Goal: Information Seeking & Learning: Learn about a topic

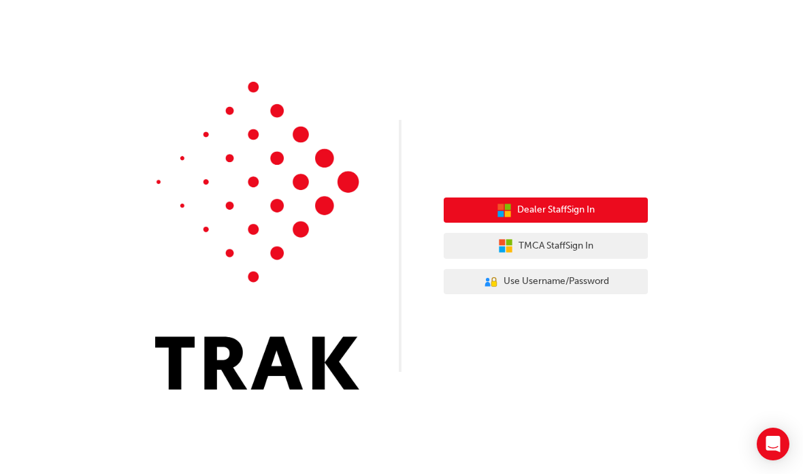
click at [613, 211] on button "Dealer Staff Sign In" at bounding box center [546, 210] width 204 height 26
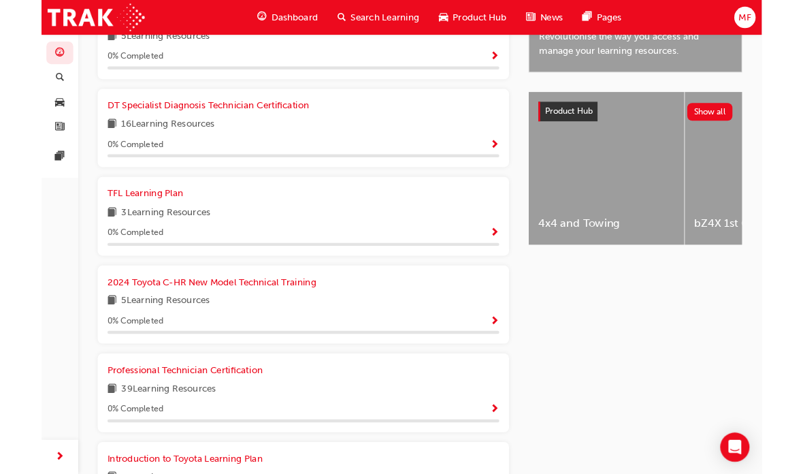
scroll to position [580, 0]
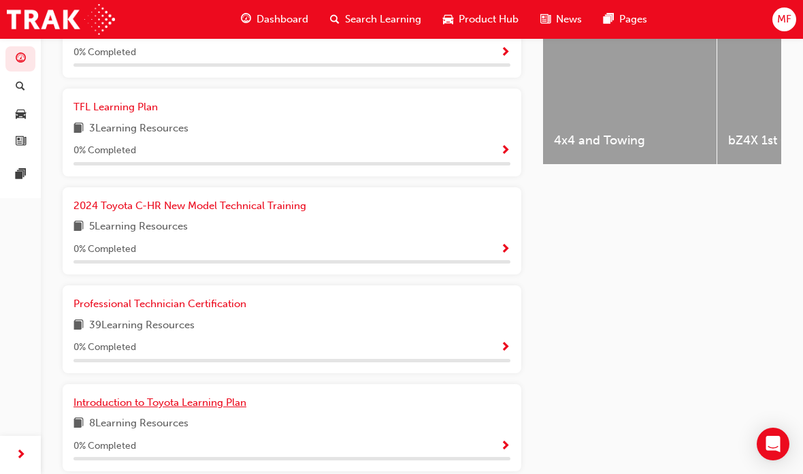
click at [135, 398] on span "Introduction to Toyota Learning Plan" at bounding box center [160, 402] width 173 height 12
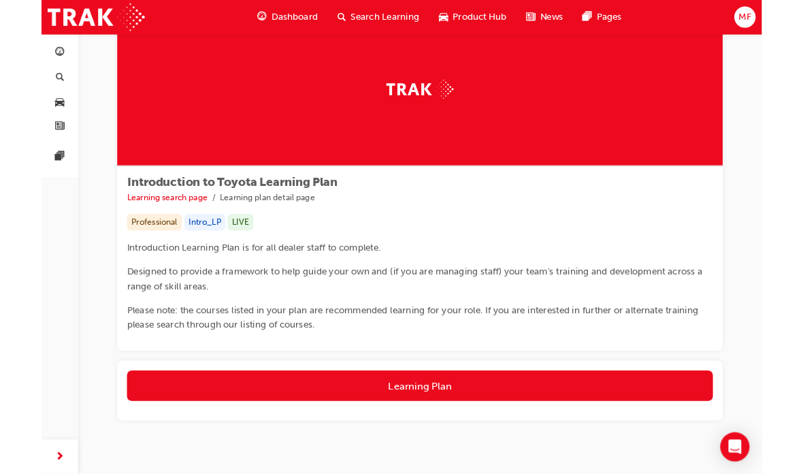
scroll to position [106, 0]
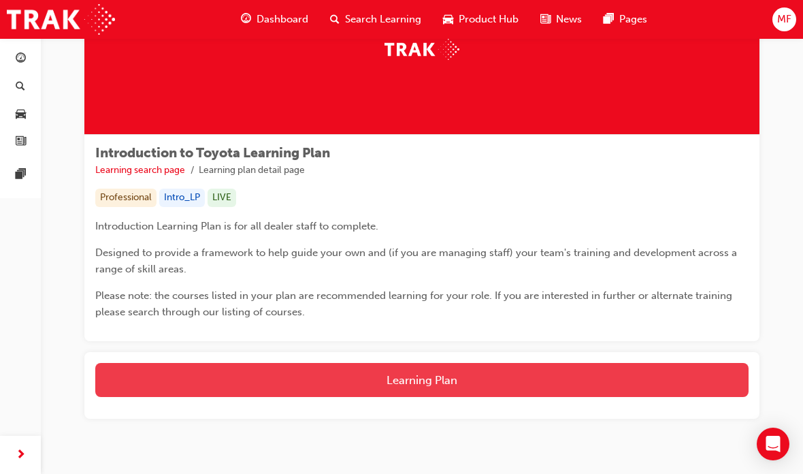
click at [586, 380] on button "Learning Plan" at bounding box center [421, 380] width 653 height 34
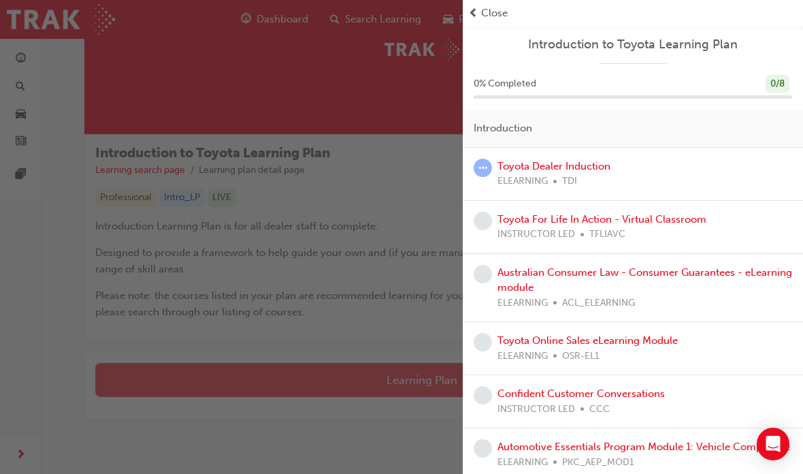
scroll to position [0, 0]
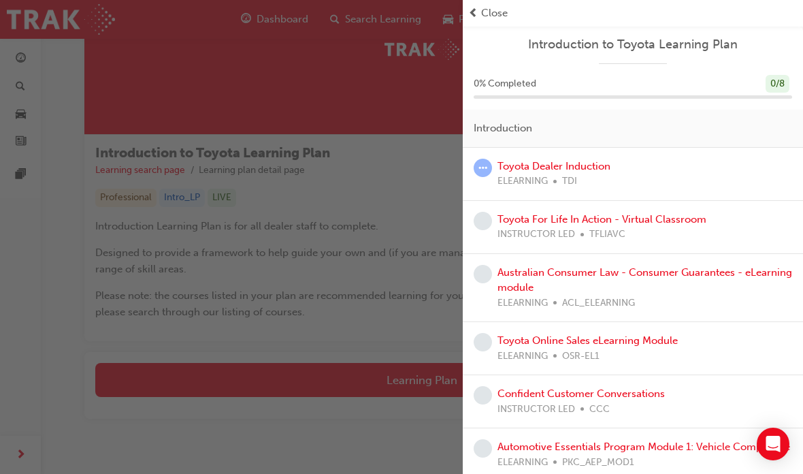
click at [679, 168] on div "Toyota Dealer Induction ELEARNING TDI" at bounding box center [633, 174] width 319 height 31
click at [632, 175] on div "Toyota Dealer Induction ELEARNING TDI" at bounding box center [633, 174] width 319 height 31
click at [594, 168] on link "Toyota Dealer Induction" at bounding box center [554, 166] width 113 height 12
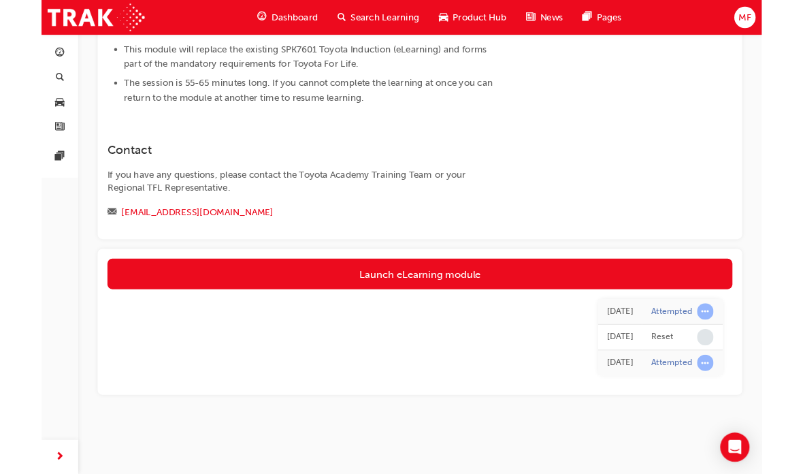
scroll to position [744, 0]
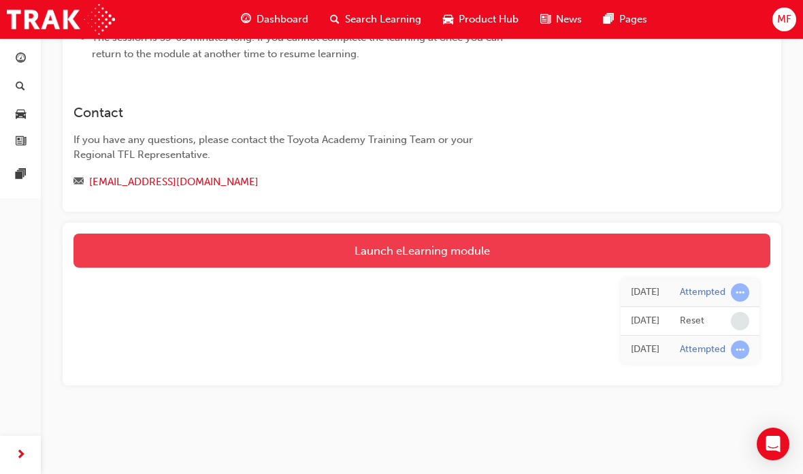
click at [630, 268] on link "Launch eLearning module" at bounding box center [422, 250] width 697 height 34
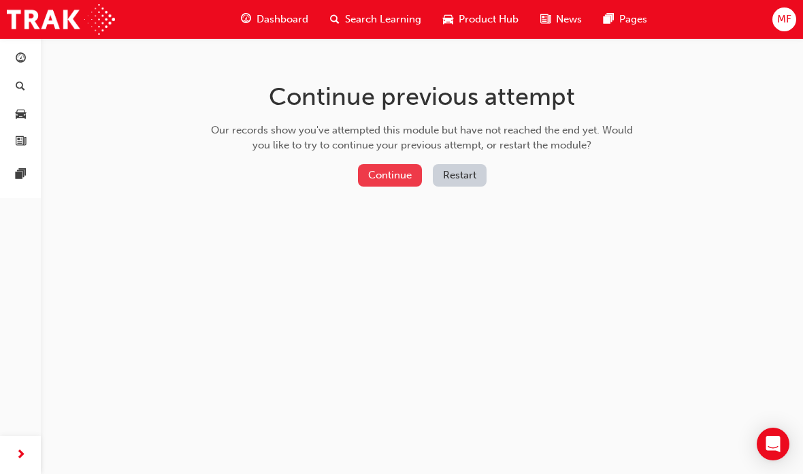
click at [393, 173] on button "Continue" at bounding box center [390, 175] width 64 height 22
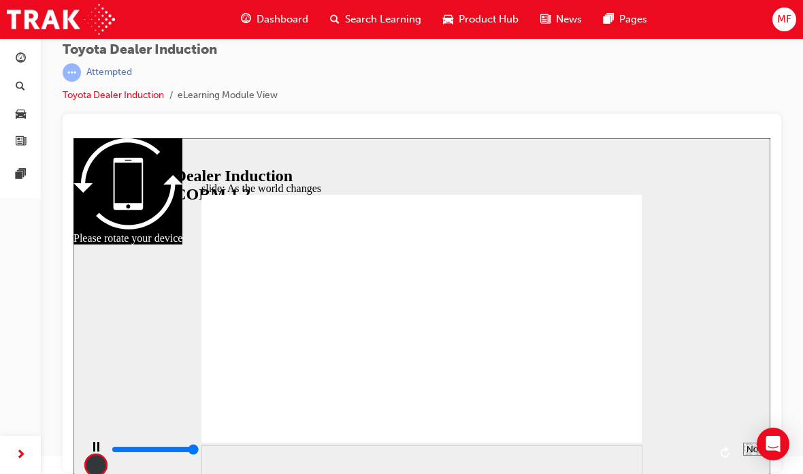
type input "9200"
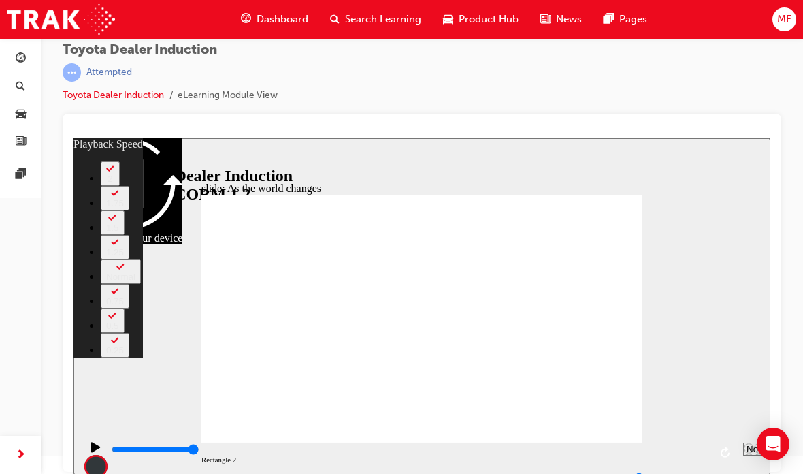
type input "128"
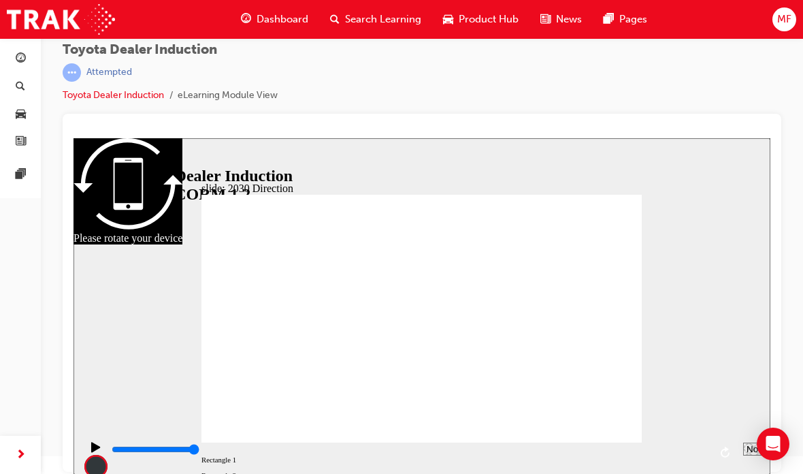
type input "5000"
type input "H"
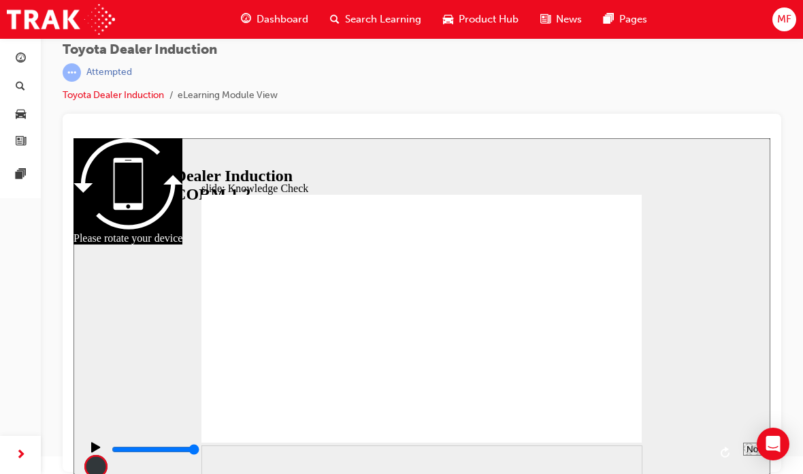
type input "H"
type input "Ha"
type input "Hap"
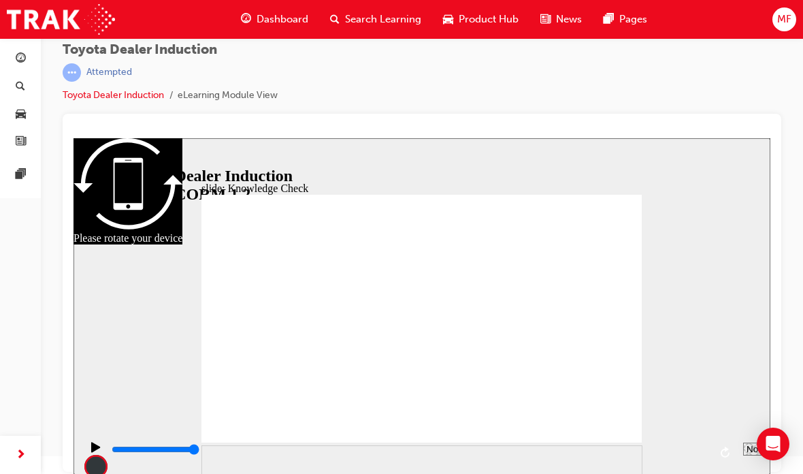
type input "Happ"
type input "Happi"
type input "Happin"
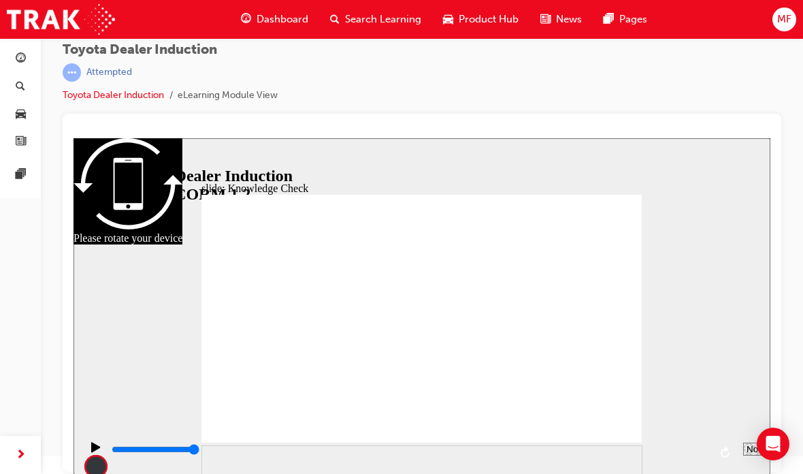
type input "Happin"
type input "Happine"
type input "Happines"
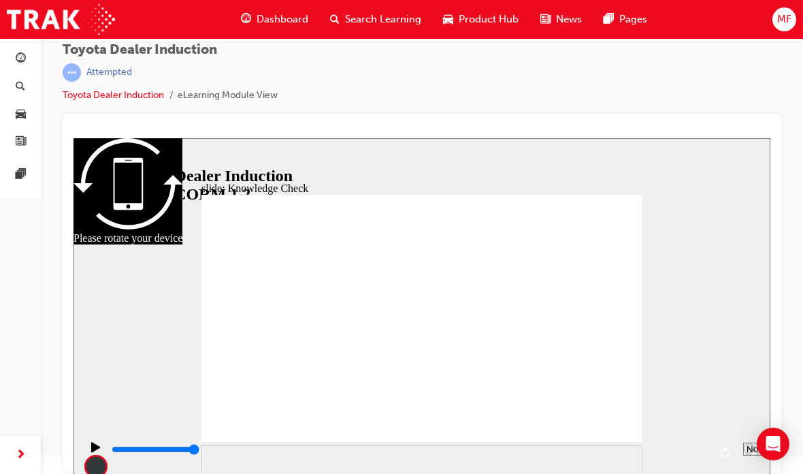
type input "Happiness"
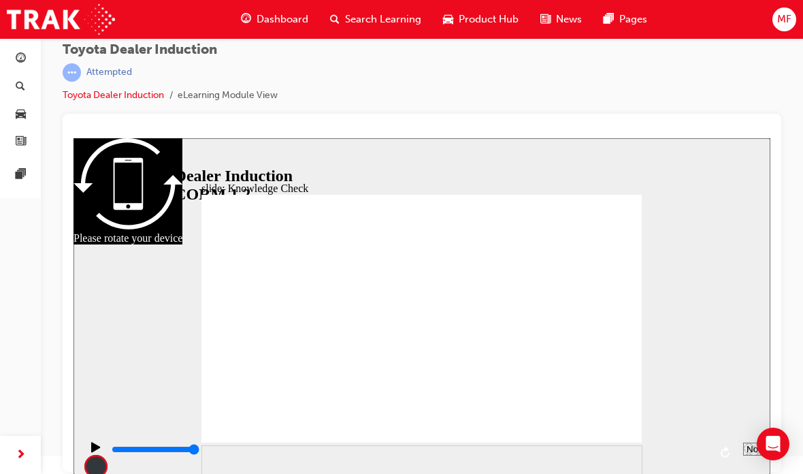
click at [0, 0] on html "Your version of Internet Explorer is outdated and not supported. Please upgrade…" at bounding box center [401, 219] width 803 height 474
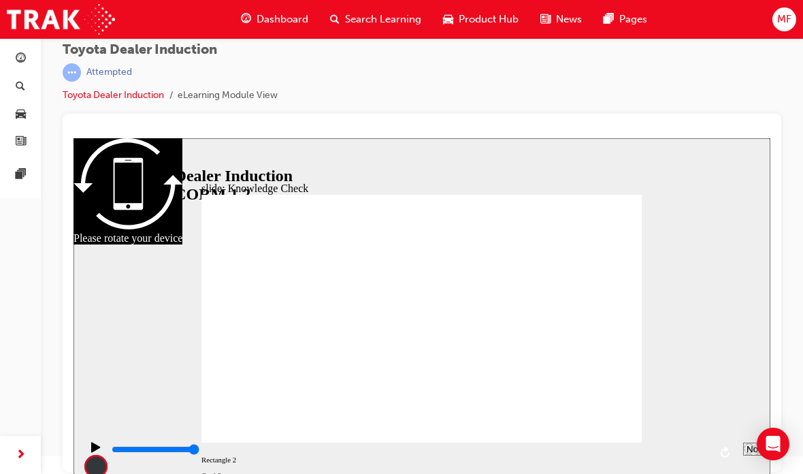
type input "Happiness"
type input "800"
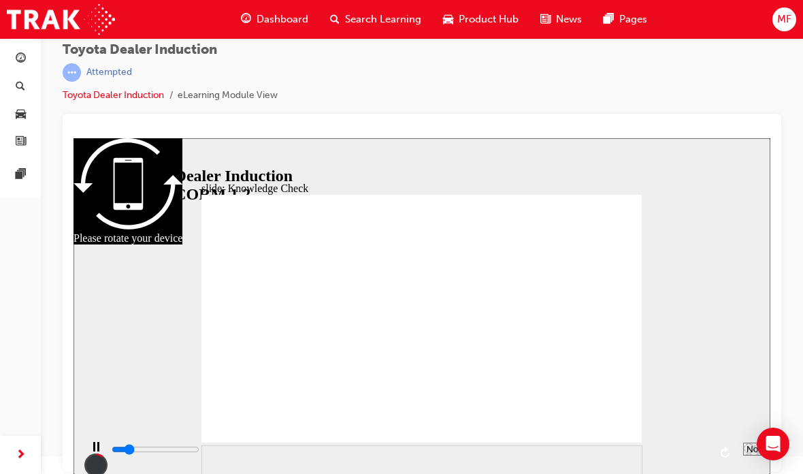
type input "Happiness"
type input "5000"
type input "appiness"
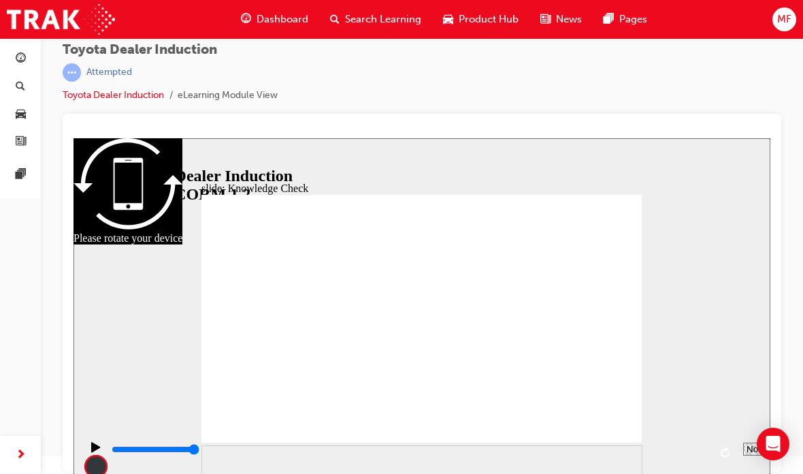
type input "Happiness"
type input "appiness"
type input "Happiness"
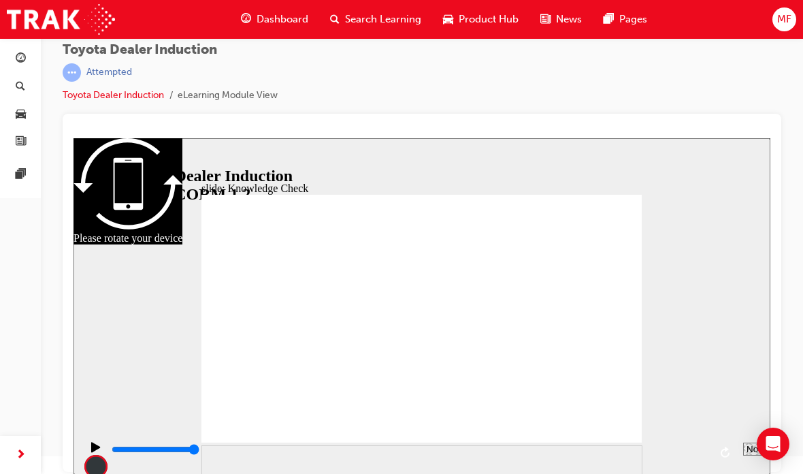
type input "Happiness"
type input "Happines"
type input "Happiness"
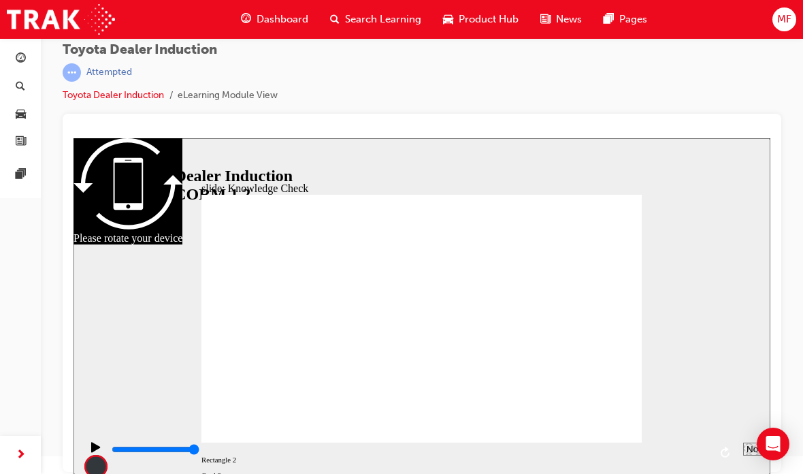
type input "Happiness"
type input "800"
type input "Happiness"
type input "5000"
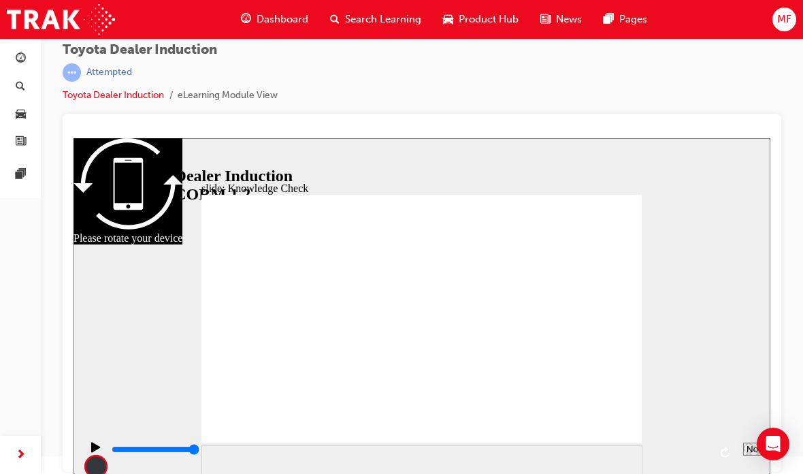
type input "Hhappiness"
type input "happiness"
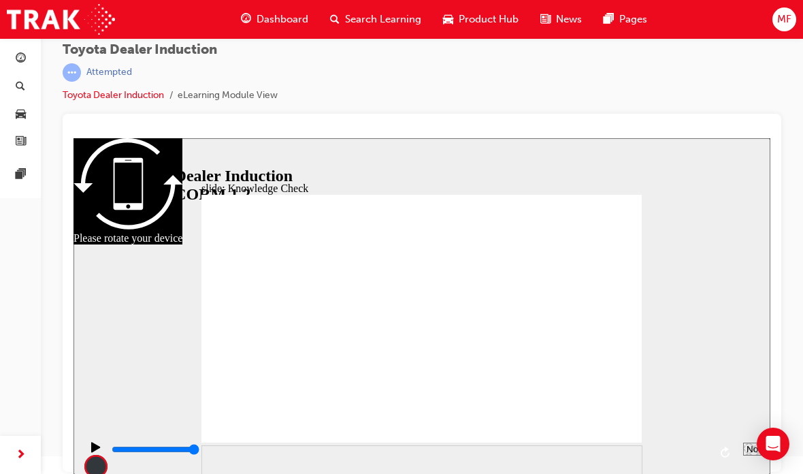
type input "happiness"
type input "800"
type input "happiness"
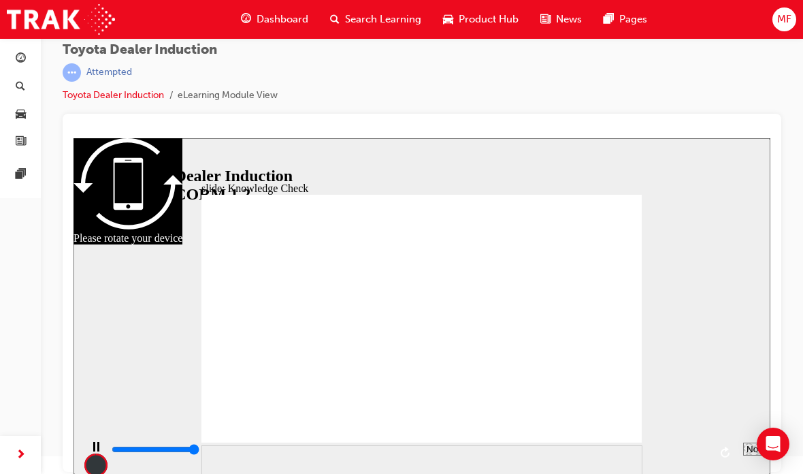
type input "5000"
type input "happiness"
type input "5000"
type input "M"
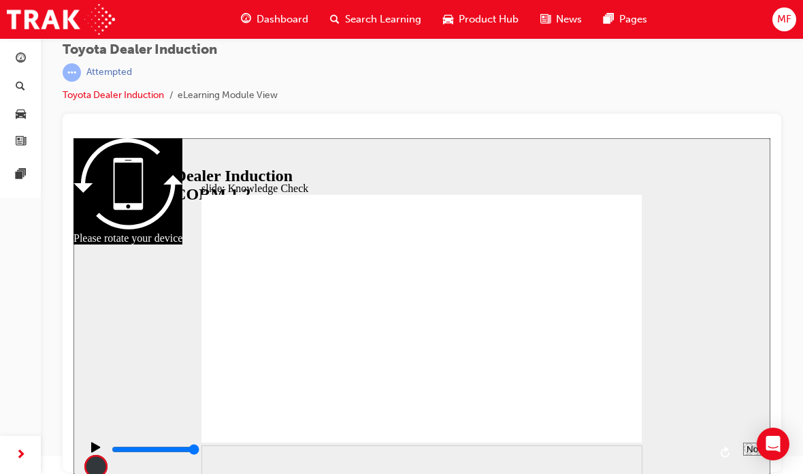
type input "M"
type input "Mo"
type input "Mov"
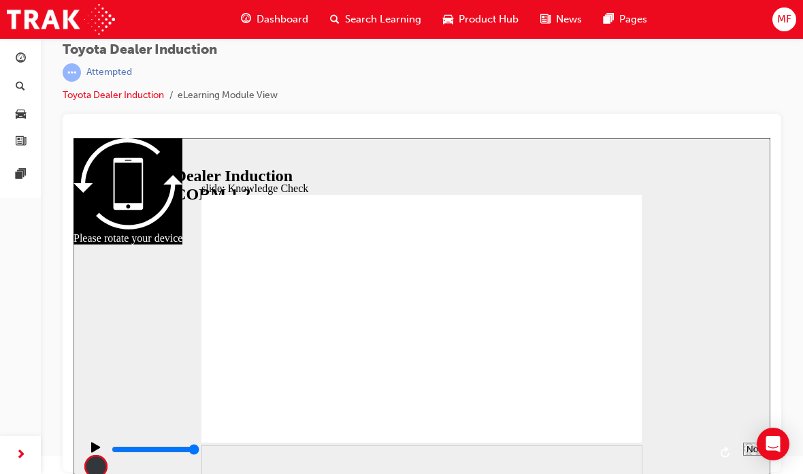
type input "Move"
type input "Moved"
type input "Mmoved"
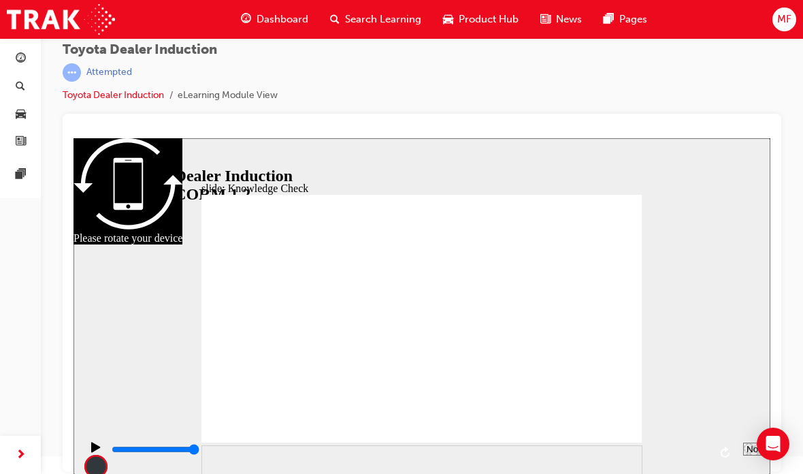
type input "Mmoved"
type input "moved"
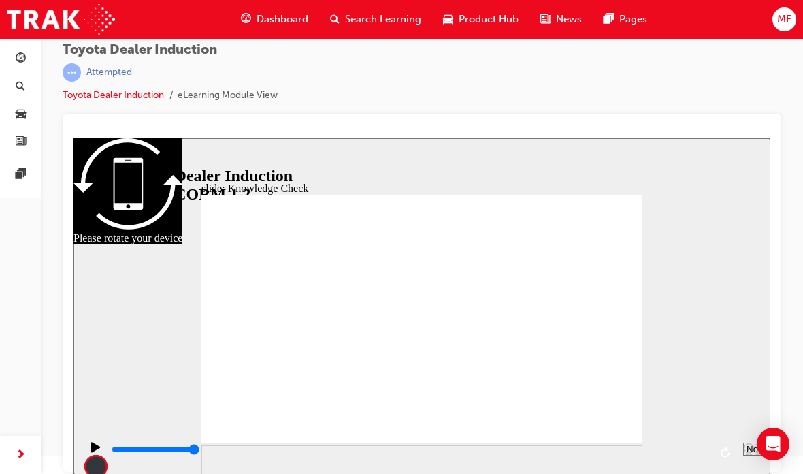
type input "moved"
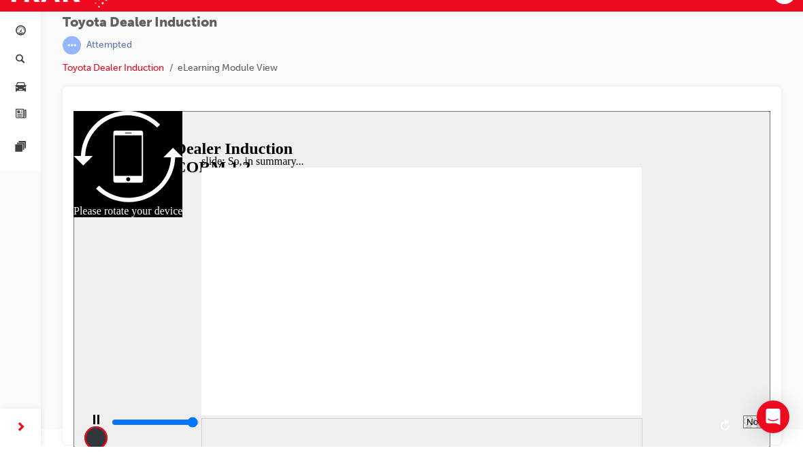
type input "6500"
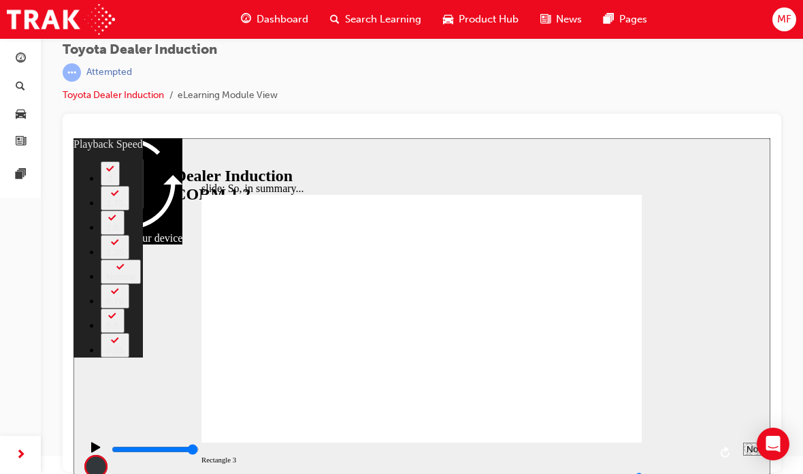
type input "128"
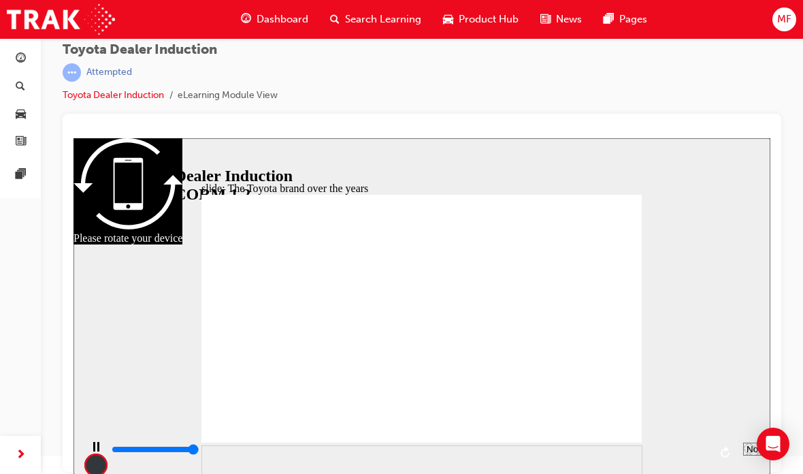
type input "8400"
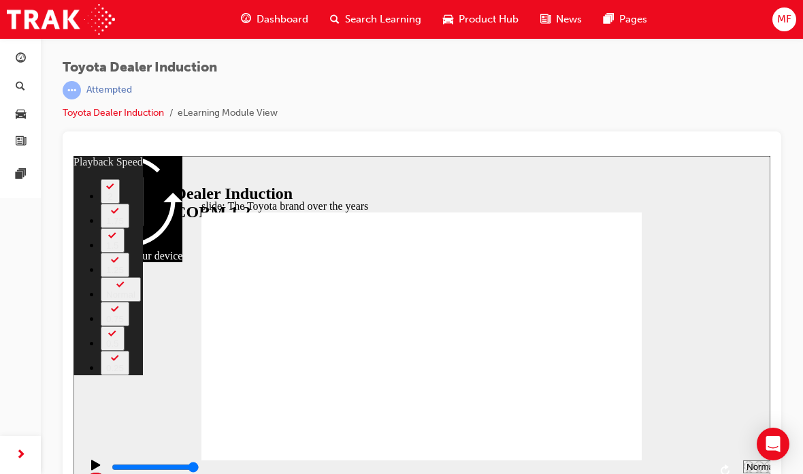
type input "165"
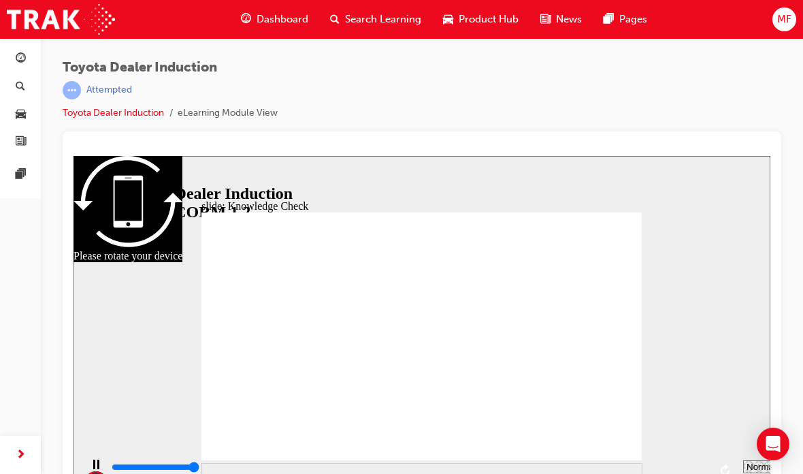
type input "5000"
radio input "true"
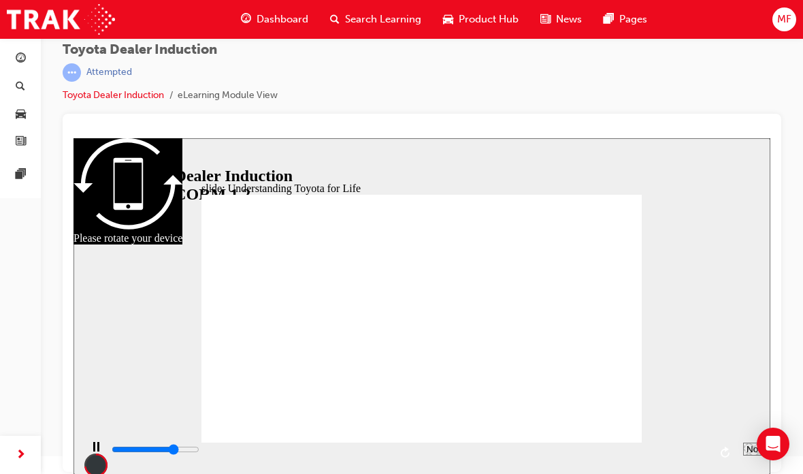
click at [752, 444] on select "2 1.75 1.5 1.25 Normal 0.75 0.5 0.25" at bounding box center [765, 448] width 44 height 13
type input "13700"
select select "1.5"
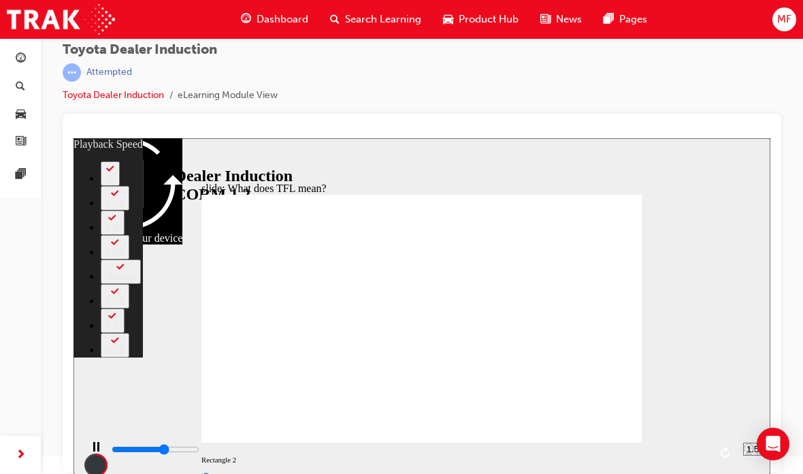
type input "6600"
type input "0"
type input "6900"
type input "0"
type input "7300"
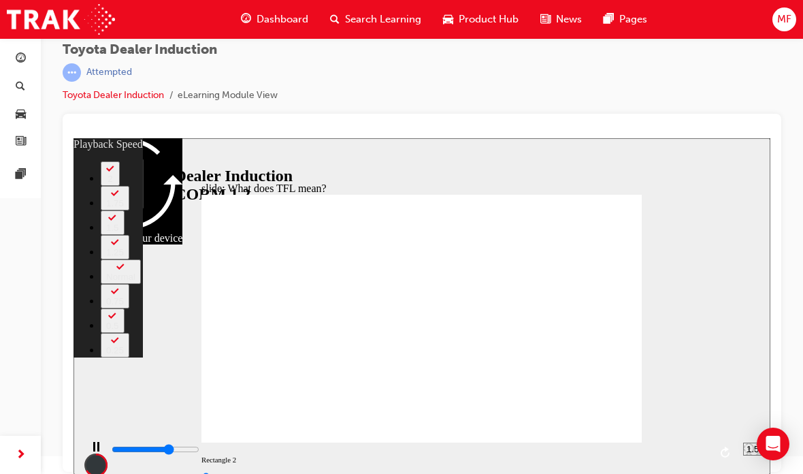
type input "1"
type input "7700"
type input "1"
type input "8100"
type input "2"
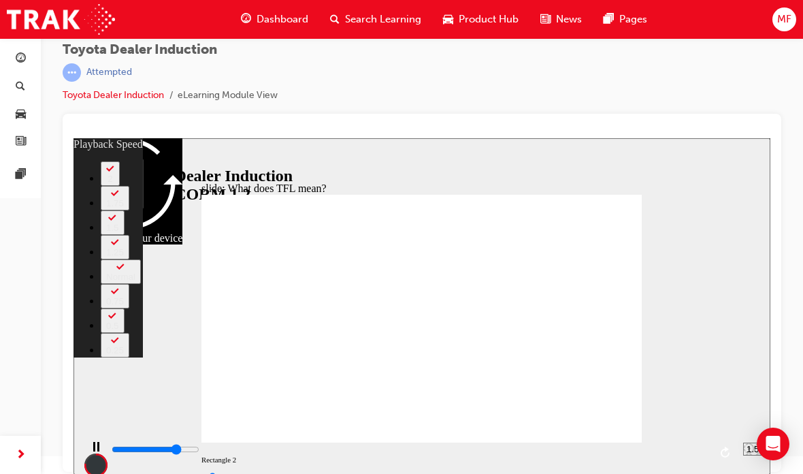
type input "8400"
type input "2"
type input "8800"
type input "2"
type input "9200"
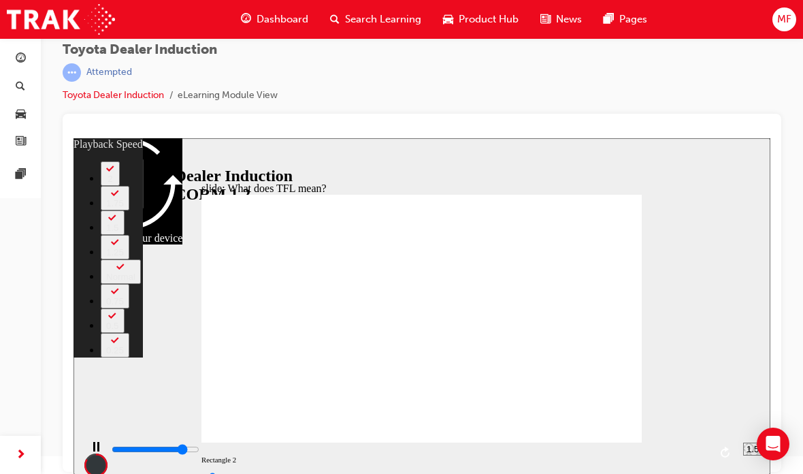
type input "3"
type input "9600"
type input "3"
type input "10000"
type input "3"
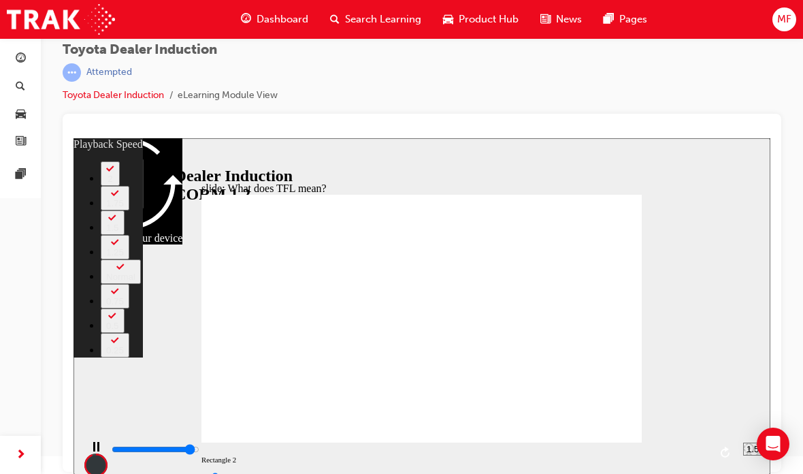
type input "10300"
type input "4"
type input "10500"
type input "4"
type input "10700"
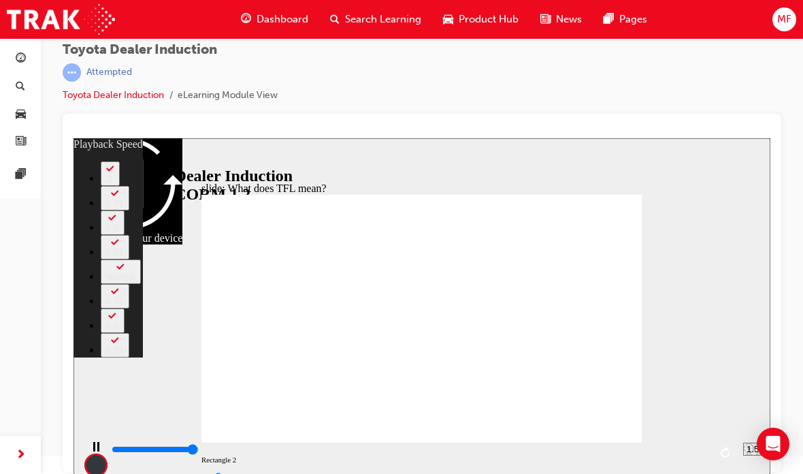
type input "4"
type input "10800"
type input "139"
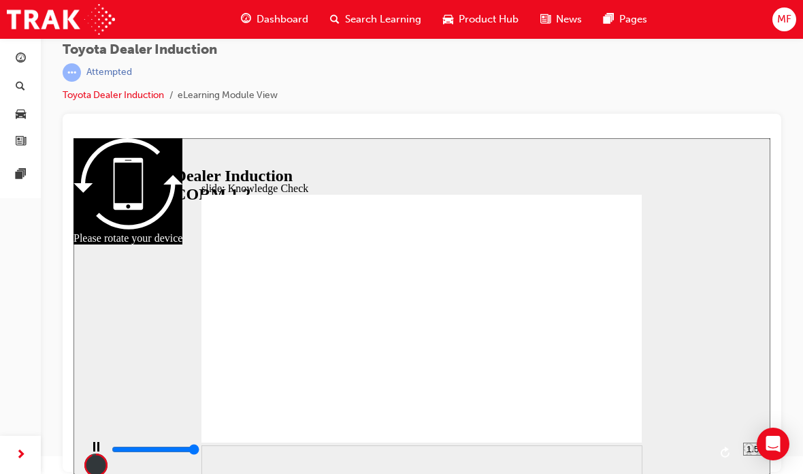
type input "5000"
radio input "true"
click at [570, 138] on div at bounding box center [422, 138] width 697 height 0
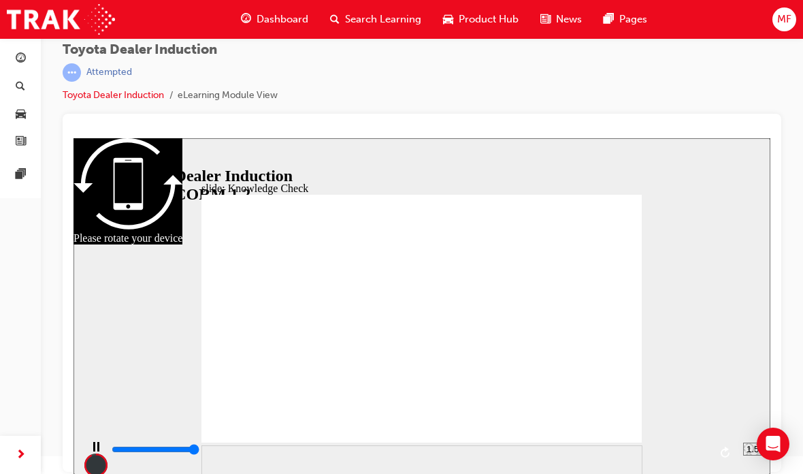
type input "5000"
radio input "true"
type input "11300"
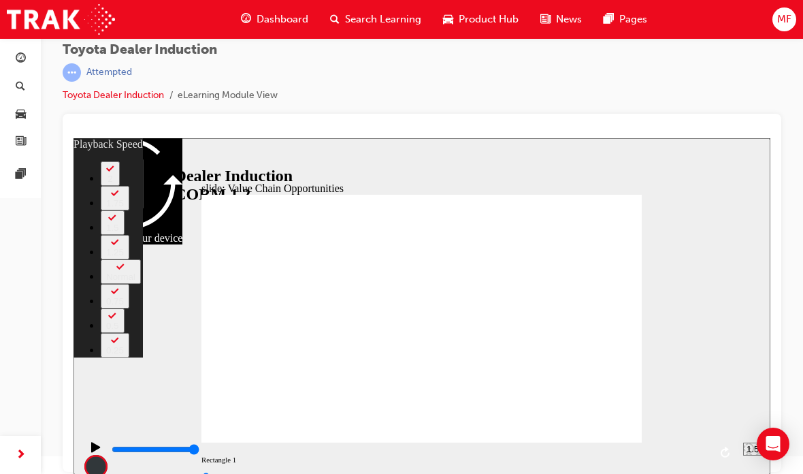
type input "1"
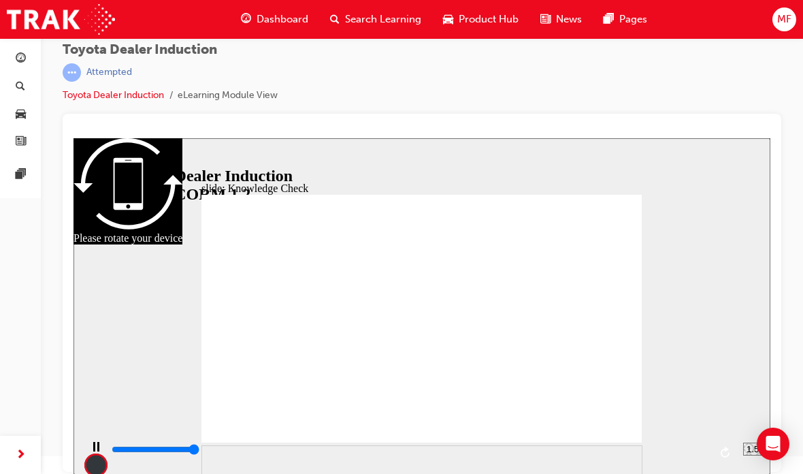
type input "5000"
radio input "true"
type input "5000"
radio input "true"
click at [585, 138] on div at bounding box center [422, 138] width 697 height 0
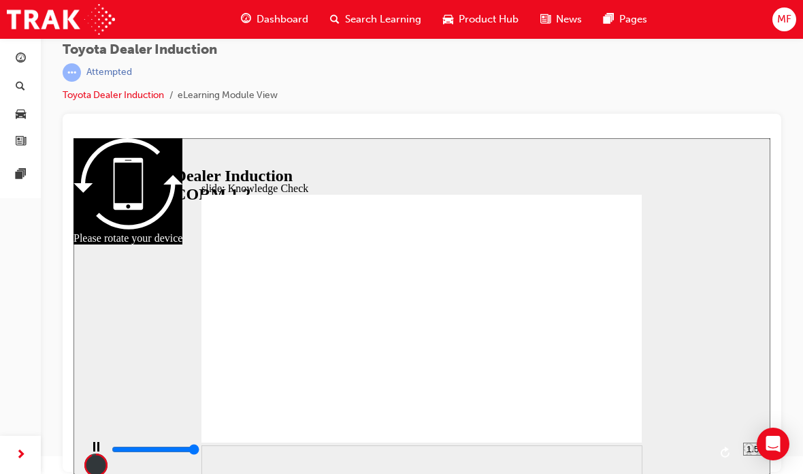
type input "5000"
type input "E"
type input "En"
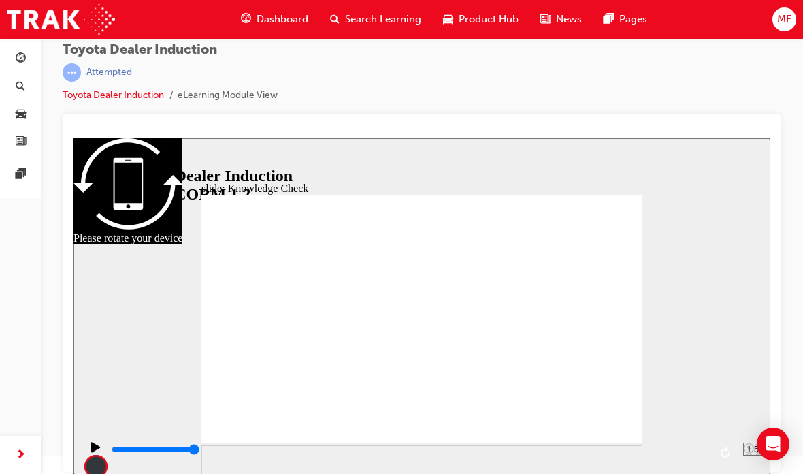
type input "En"
type input "Eng"
type input "Enga"
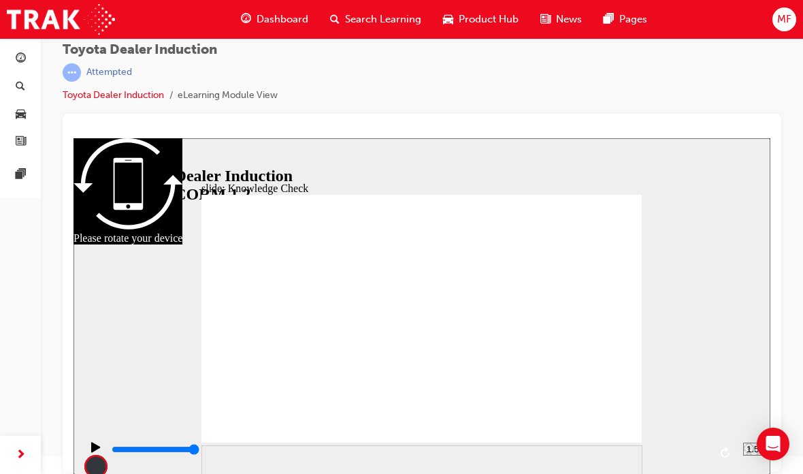
type input "Engag"
type input "Engage"
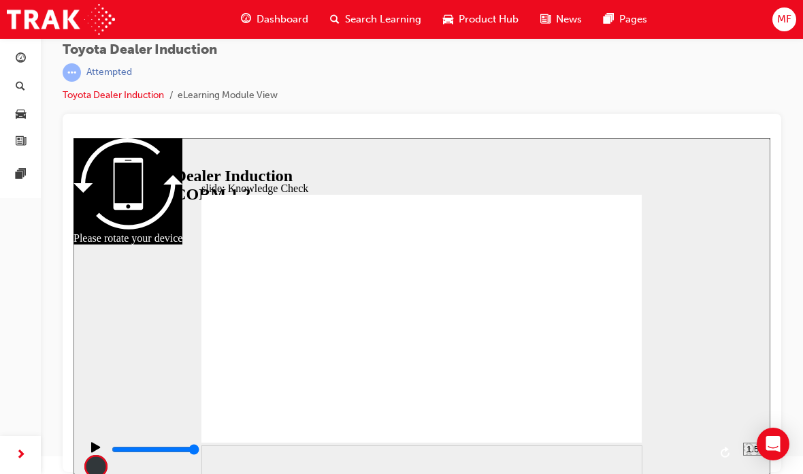
type input "Engage"
type input "Engage m"
type input "Engage mo"
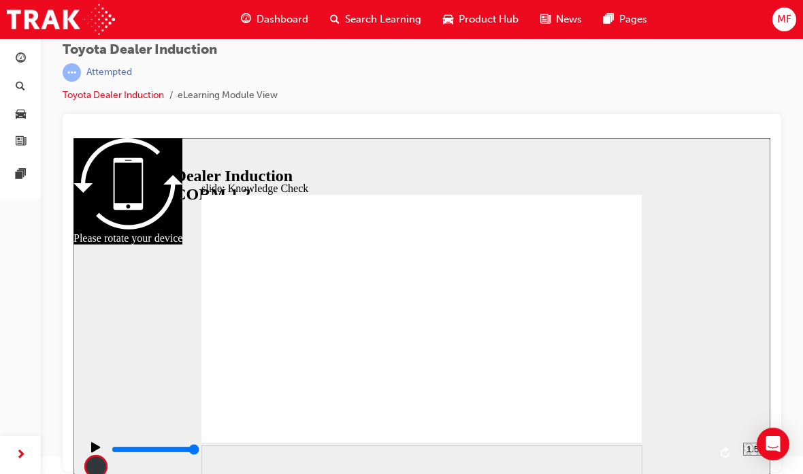
type input "Engage mob"
type input "Engage mobi"
type input "Engage mobil"
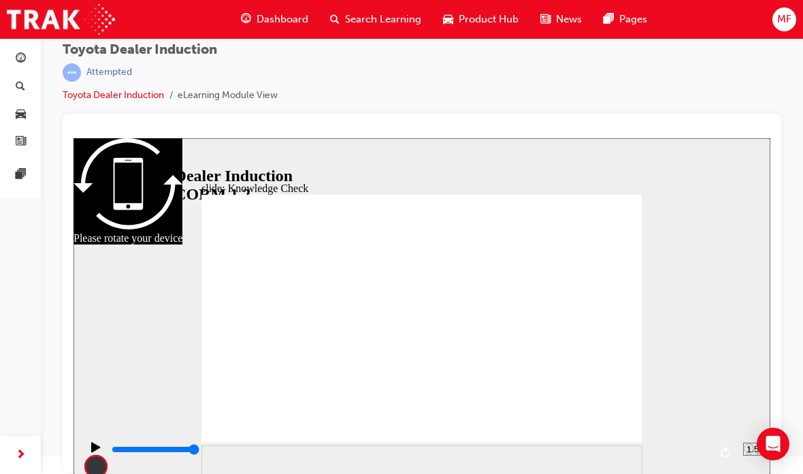
type input "Engage mobil"
type input "Engage mobile"
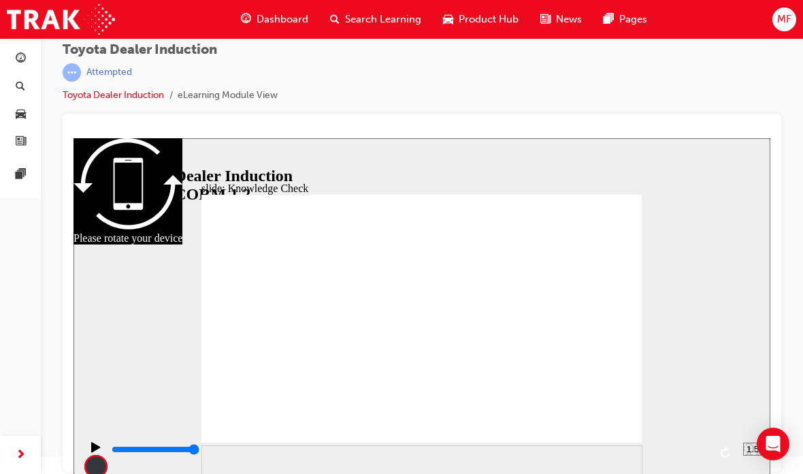
type input "Engage mobile z"
type input "Engage mobile zp"
type input "Engage mobile zpp"
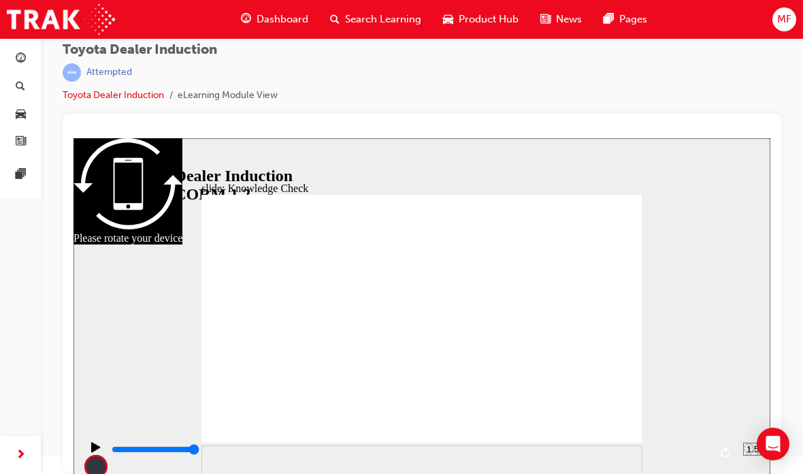
type input "Engage mobile zpp"
type input "Engage mobile zp"
type input "Engage mobile z"
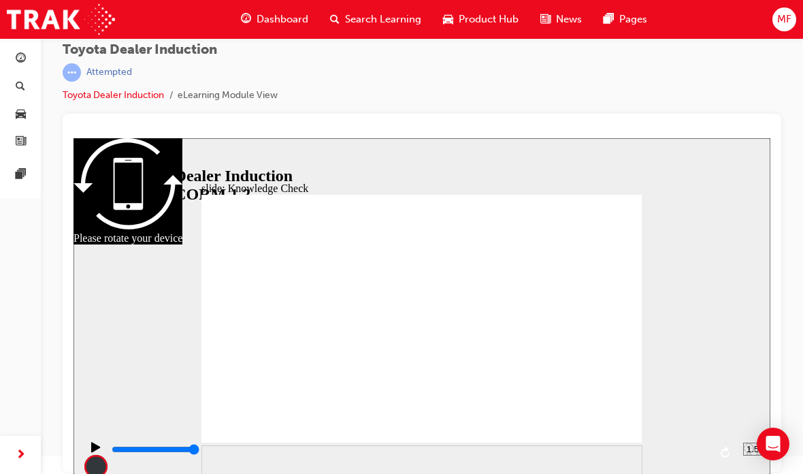
type input "Engage mobile"
type input "Engage mobile ap"
type input "Engage mobile app"
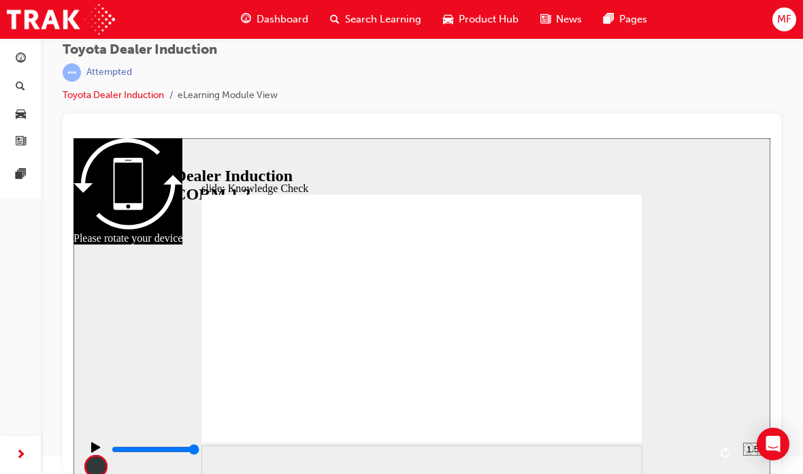
type input "Engage mobile app"
type input "Eengage mobile app"
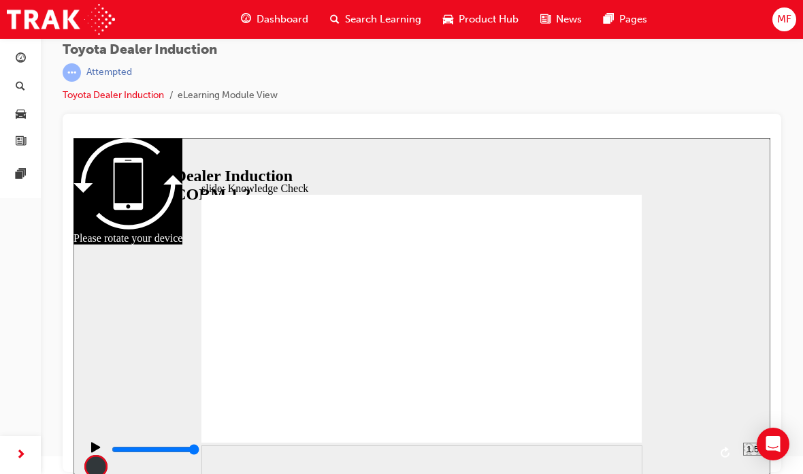
type input "engage mobile app"
type input "5000"
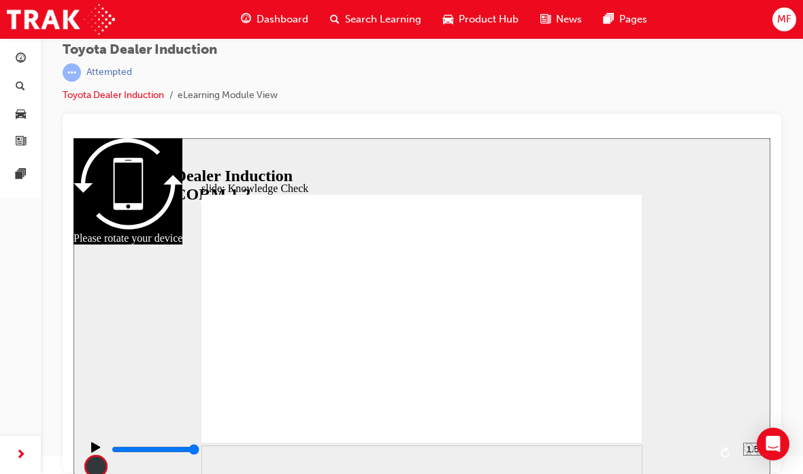
checkbox input "true"
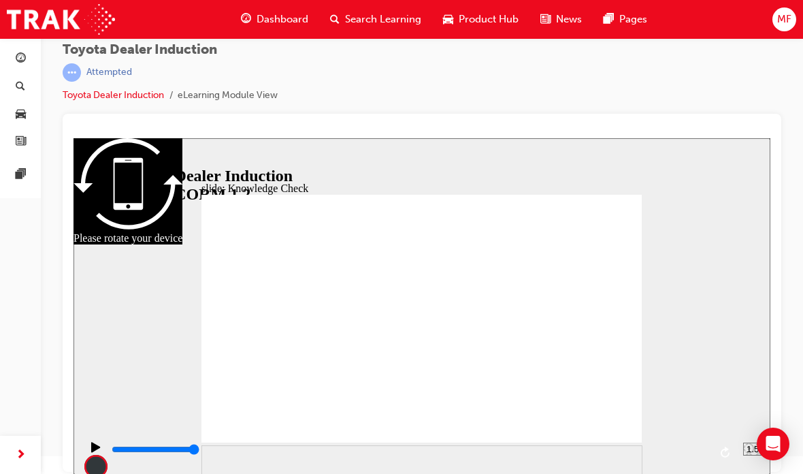
checkbox input "true"
click at [761, 287] on div "slide: Knowledge Check Rectangle 1 Oval 2 tick icon 1 Correct That's right! In …" at bounding box center [422, 306] width 697 height 336
type input "5000"
radio input "true"
type input "5000"
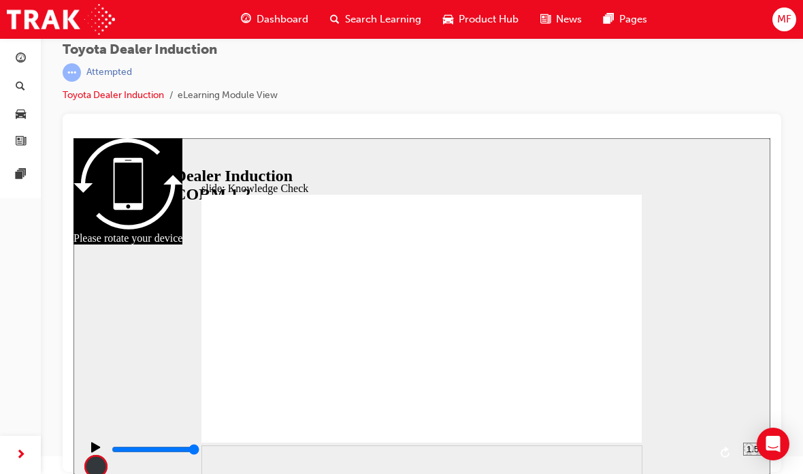
checkbox input "true"
type input "5000"
checkbox input "true"
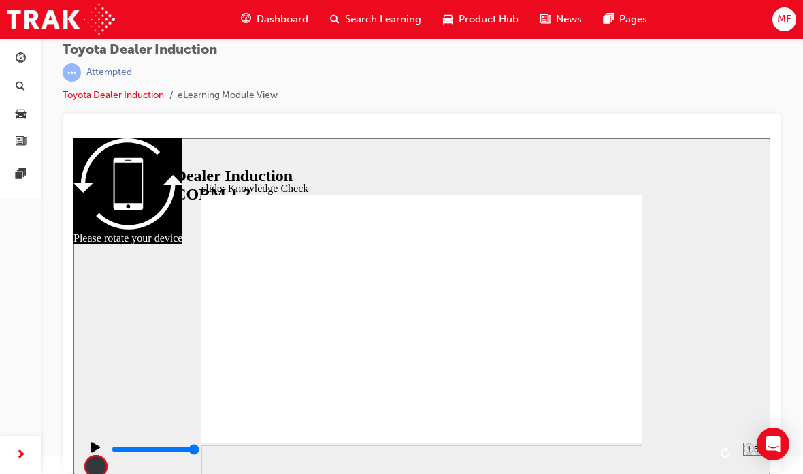
checkbox input "true"
type input "6000"
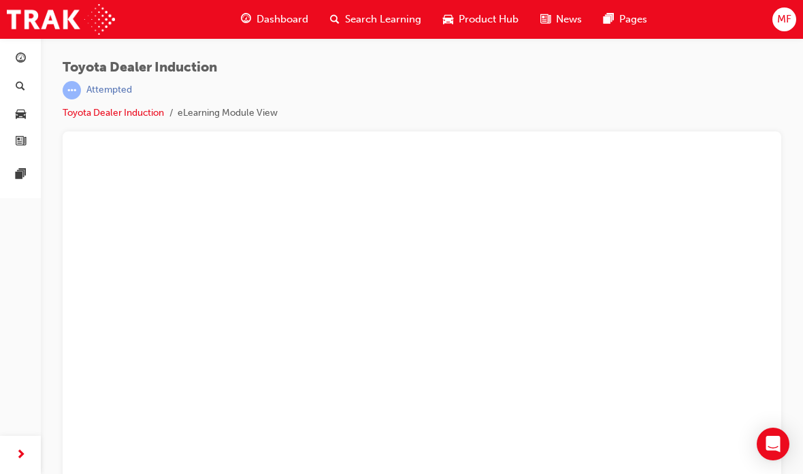
scroll to position [18, 0]
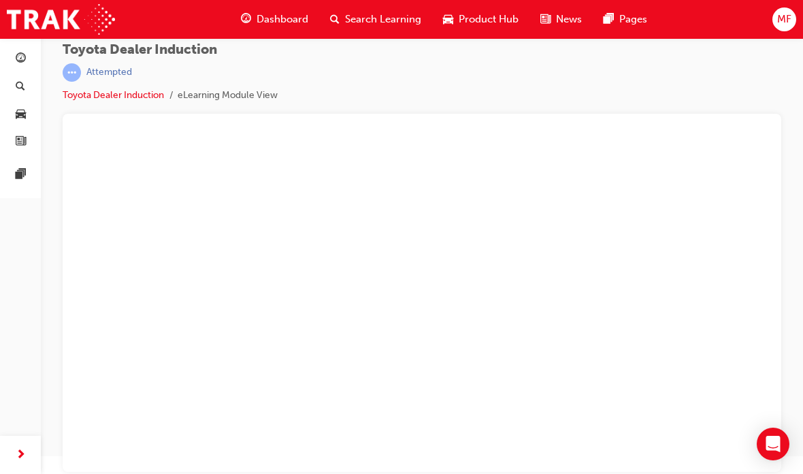
select select "1.5"
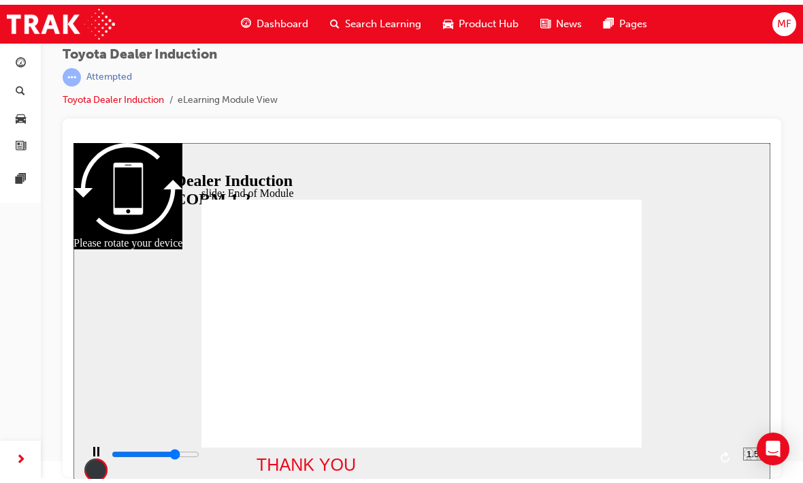
scroll to position [0, 0]
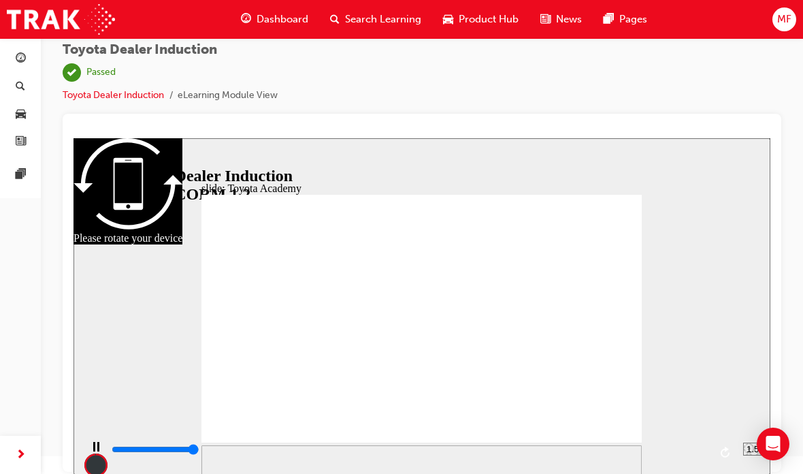
type input "9900"
click at [274, 19] on span "Dashboard" at bounding box center [283, 20] width 52 height 16
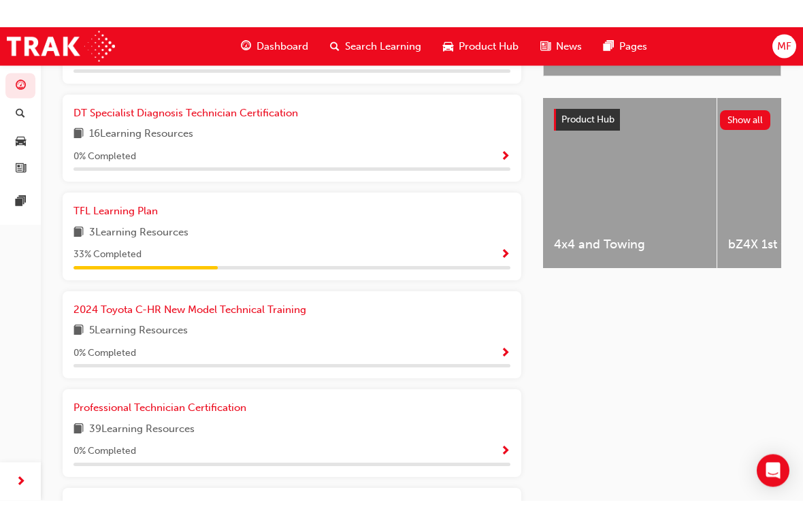
scroll to position [449, 0]
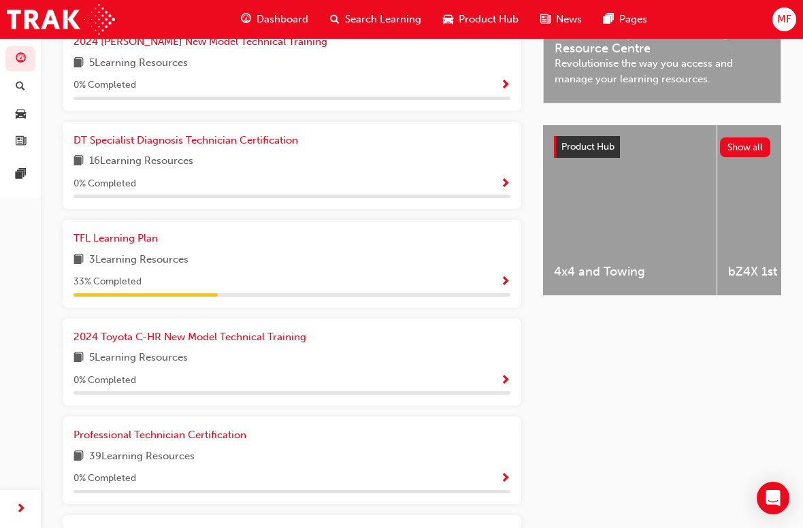
click at [125, 252] on span "3 Learning Resources" at bounding box center [138, 260] width 99 height 17
click at [510, 276] on span "Show Progress" at bounding box center [505, 282] width 10 height 12
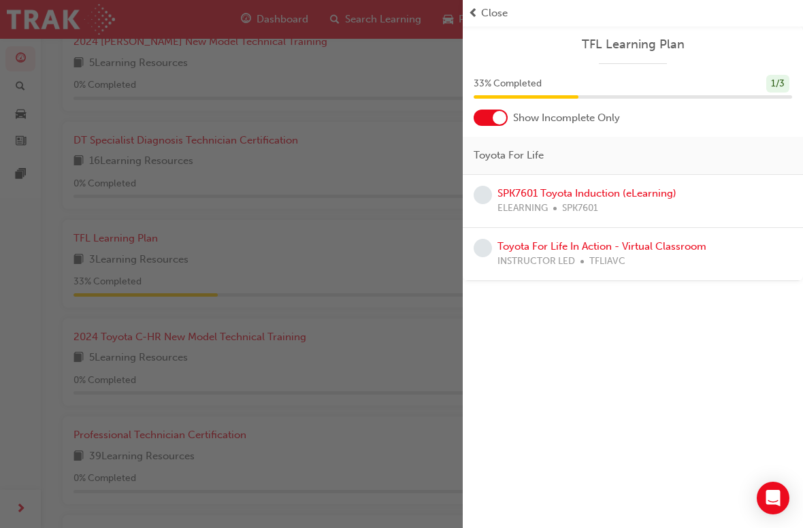
click at [197, 314] on div "button" at bounding box center [231, 264] width 463 height 528
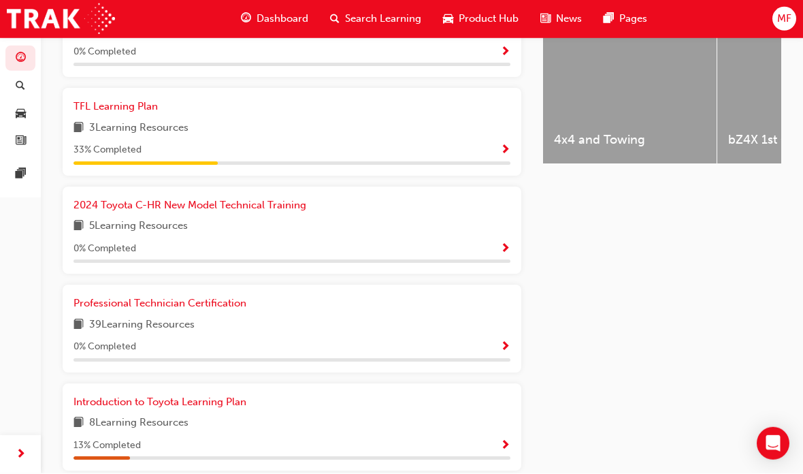
scroll to position [634, 0]
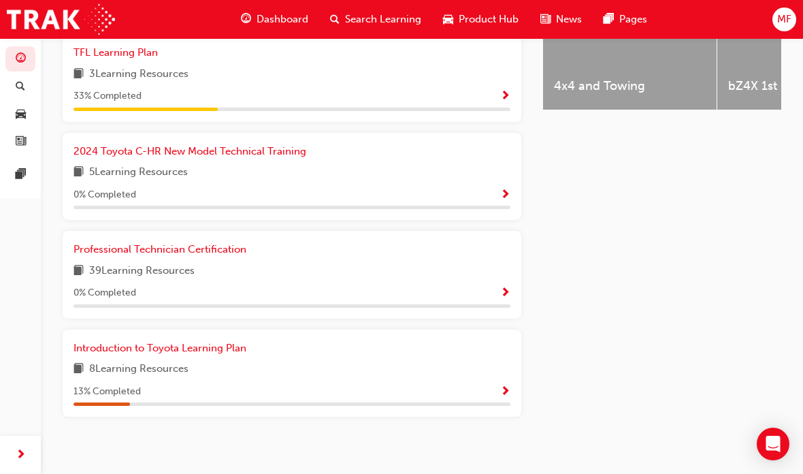
click at [506, 386] on span "Show Progress" at bounding box center [505, 392] width 10 height 12
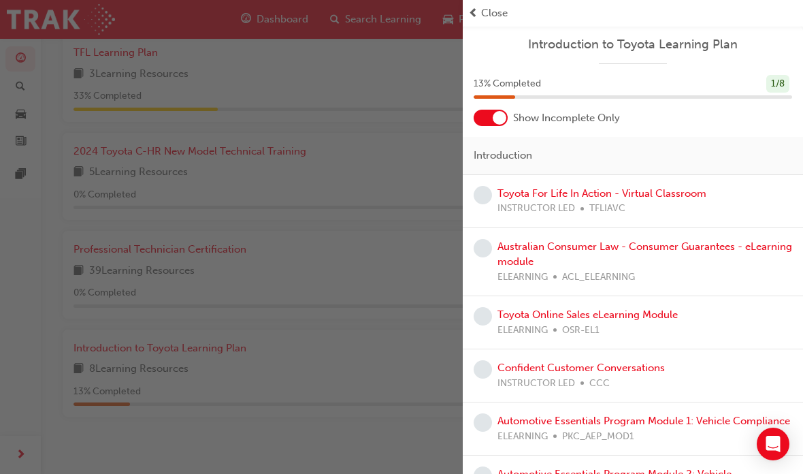
scroll to position [0, 0]
click at [487, 3] on div "Close" at bounding box center [633, 13] width 340 height 27
click at [488, 14] on span "Close" at bounding box center [494, 13] width 27 height 16
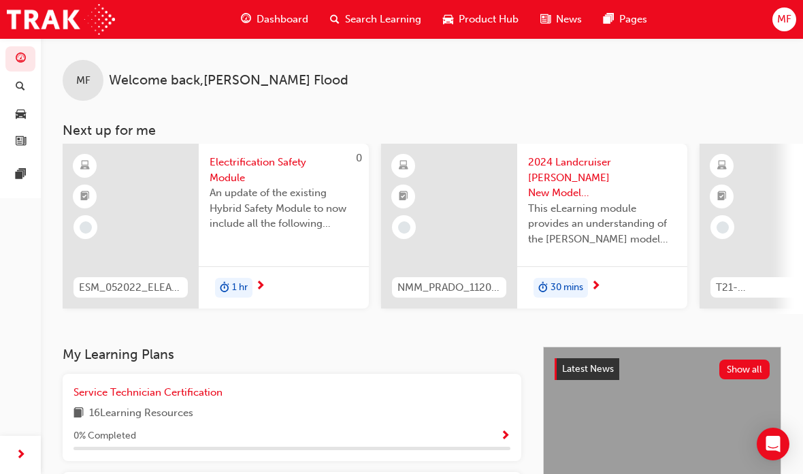
click at [82, 79] on span "MF" at bounding box center [83, 81] width 14 height 16
click at [150, 80] on span "Welcome back , Matthew Flood" at bounding box center [229, 81] width 240 height 16
click at [237, 91] on div "MF Welcome back , Matthew Flood" at bounding box center [422, 69] width 762 height 63
click at [783, 18] on span "MF" at bounding box center [784, 20] width 14 height 16
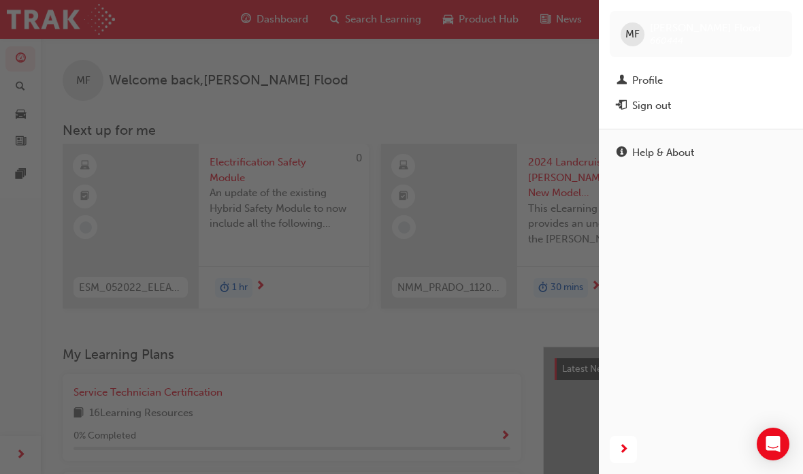
click at [521, 109] on div "button" at bounding box center [299, 237] width 599 height 474
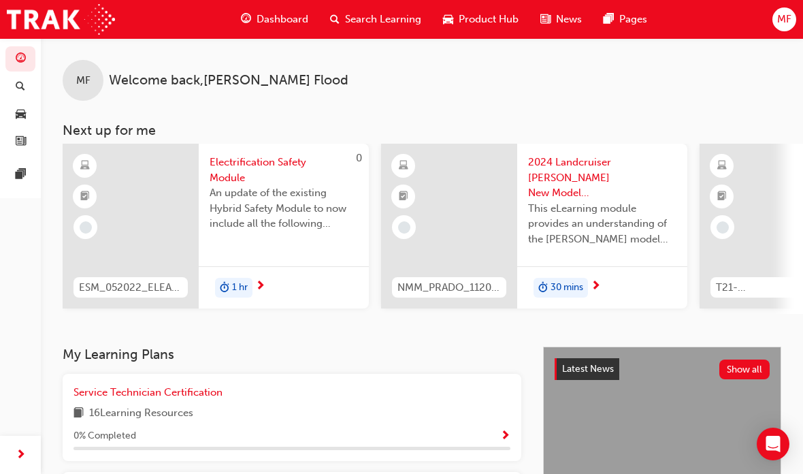
click at [800, 2] on div "Dashboard Search Learning Product Hub News Pages MF" at bounding box center [401, 19] width 803 height 39
click at [777, 16] on span "MF" at bounding box center [784, 20] width 14 height 16
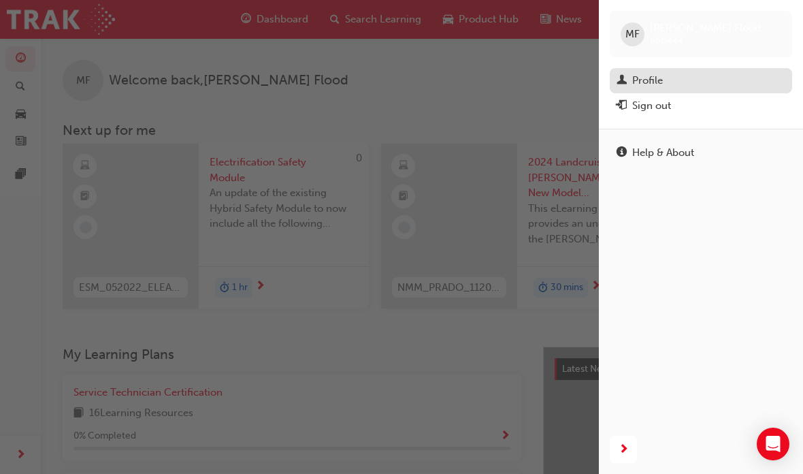
click at [679, 80] on div "Profile" at bounding box center [701, 80] width 169 height 17
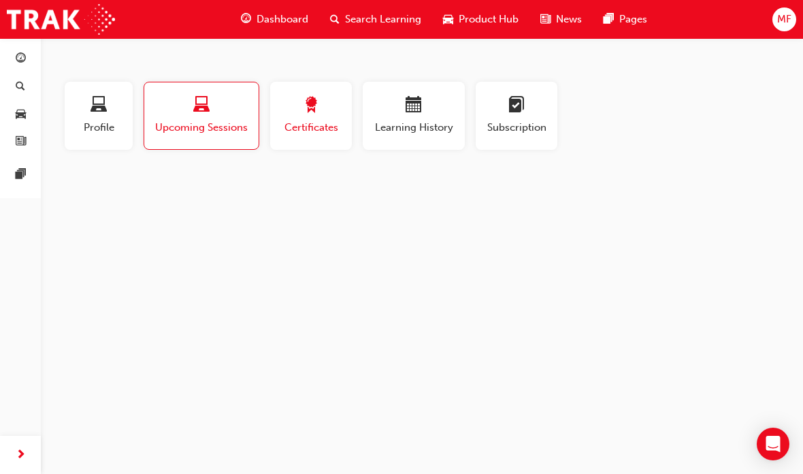
click at [317, 115] on span "award-icon" at bounding box center [311, 106] width 16 height 18
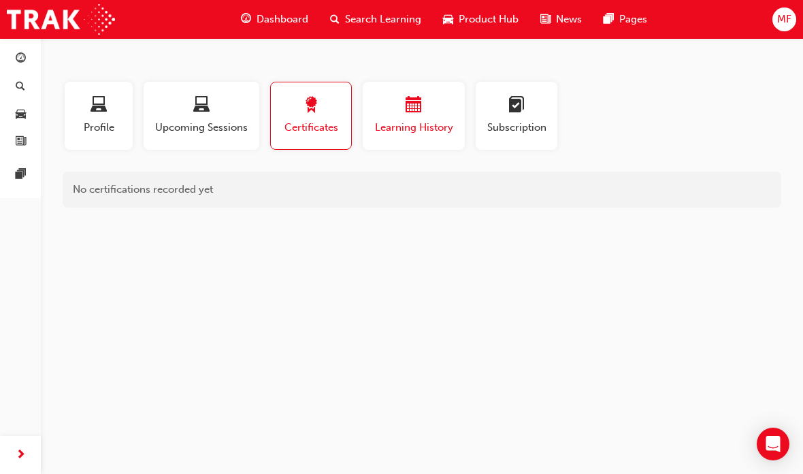
click at [393, 108] on div "button" at bounding box center [414, 107] width 82 height 21
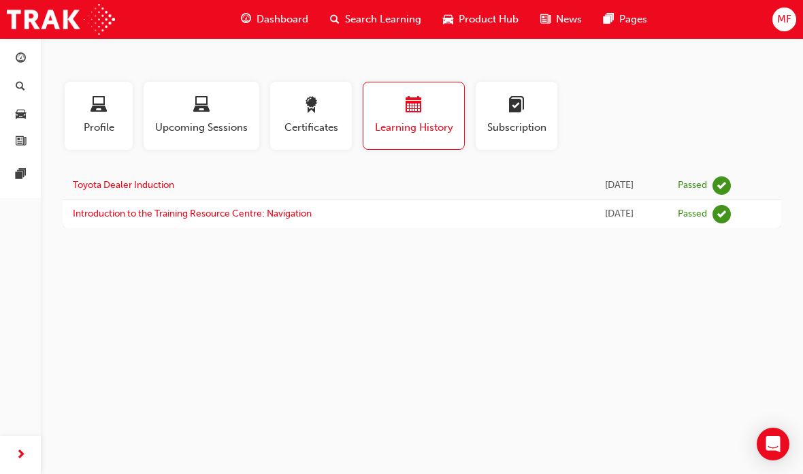
click at [780, 7] on div "MF" at bounding box center [785, 19] width 24 height 24
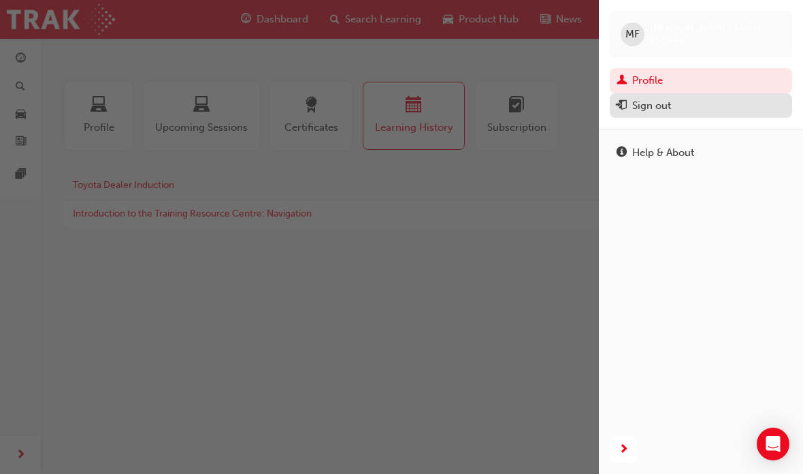
click at [659, 95] on button "Sign out" at bounding box center [701, 105] width 182 height 25
